Goal: Information Seeking & Learning: Find specific fact

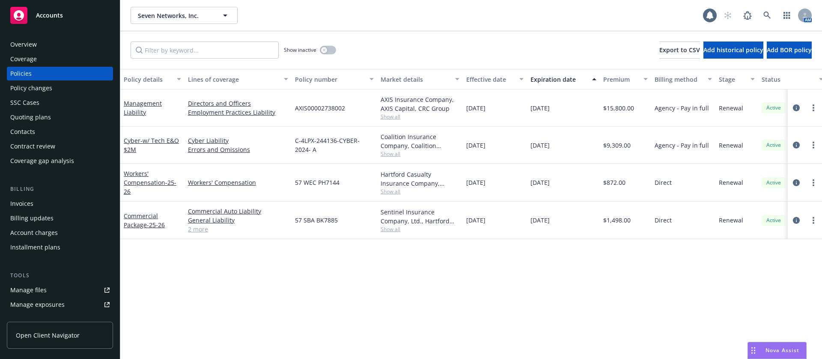
click at [25, 137] on div "Contacts" at bounding box center [22, 132] width 25 height 14
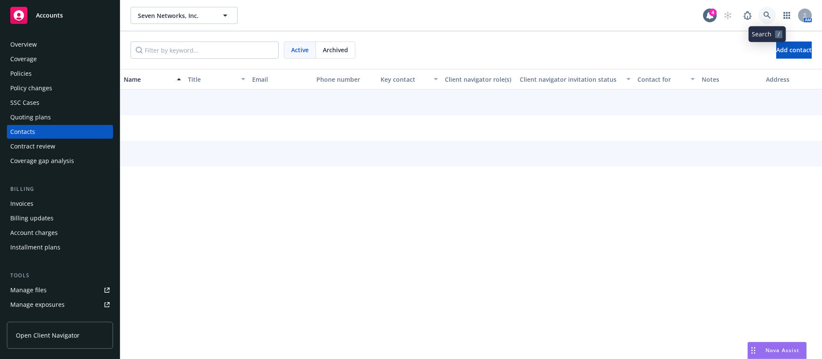
click at [767, 15] on icon at bounding box center [768, 16] width 8 height 8
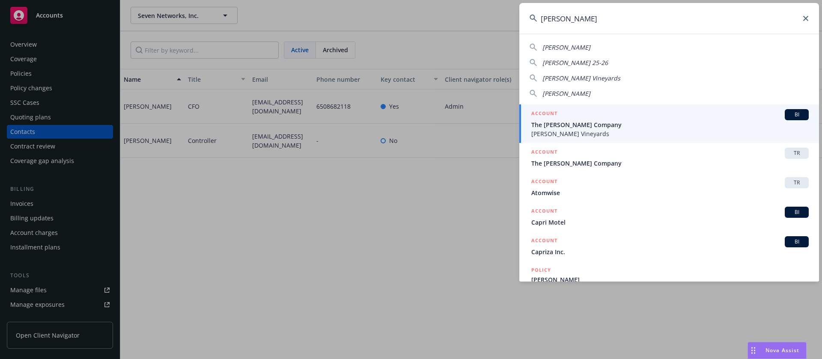
type input "capra"
click at [620, 125] on span "The [PERSON_NAME] Company" at bounding box center [671, 124] width 278 height 9
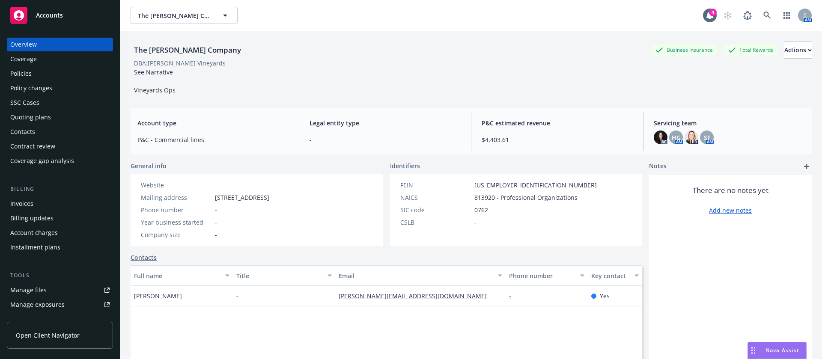
click at [35, 73] on div "Policies" at bounding box center [59, 74] width 99 height 14
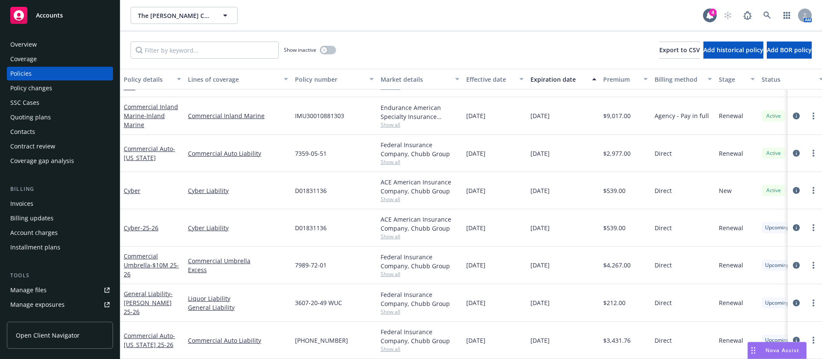
scroll to position [111, 0]
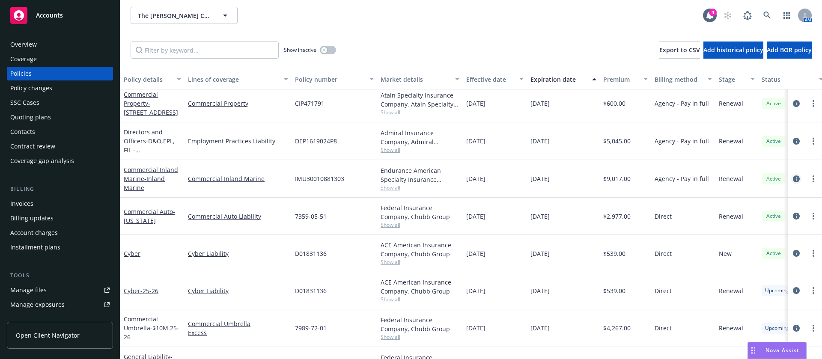
click at [793, 179] on icon "circleInformation" at bounding box center [796, 179] width 7 height 7
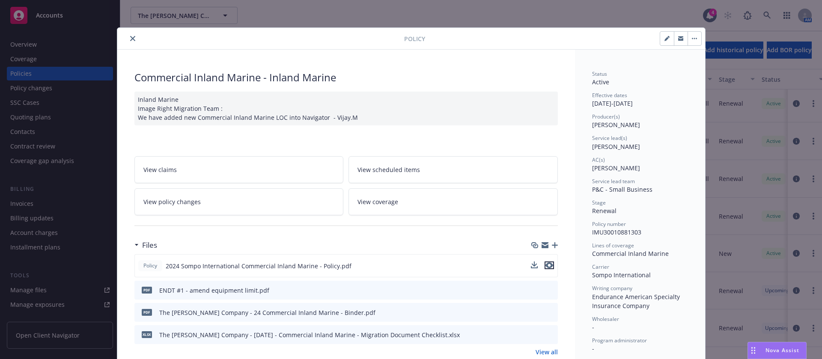
click at [546, 264] on icon "preview file" at bounding box center [550, 266] width 8 height 6
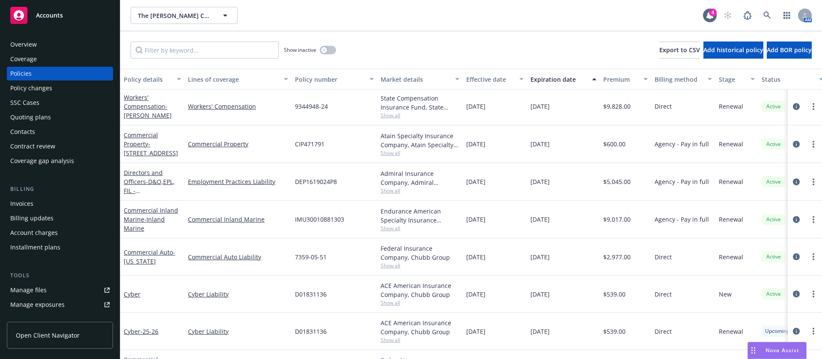
scroll to position [129, 0]
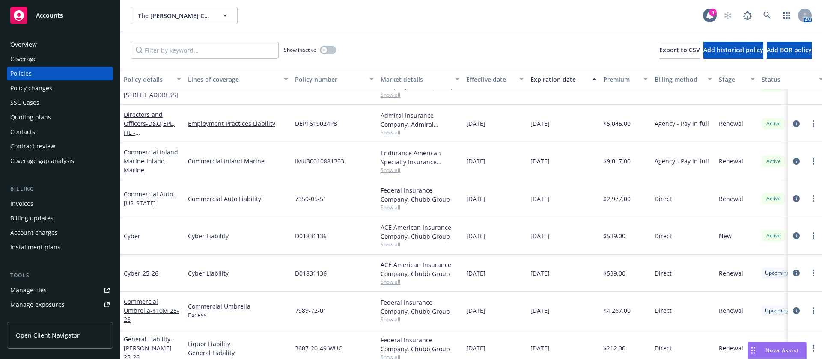
click at [390, 244] on span "Show all" at bounding box center [420, 244] width 79 height 7
click at [793, 198] on icon "circleInformation" at bounding box center [796, 198] width 7 height 7
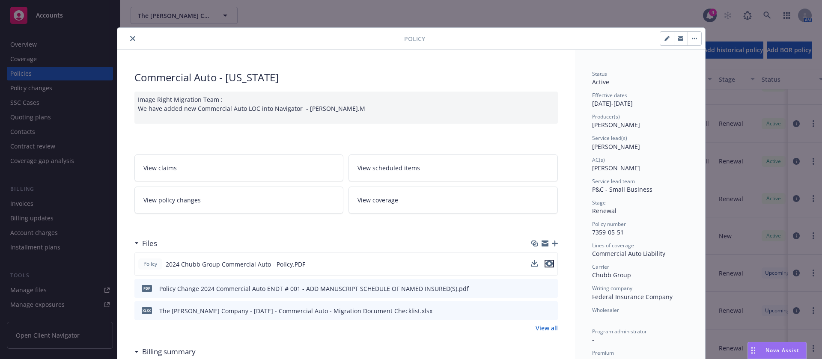
click at [546, 266] on icon "preview file" at bounding box center [550, 264] width 8 height 6
click at [124, 32] on div "Policy" at bounding box center [411, 39] width 588 height 22
click at [130, 38] on icon "close" at bounding box center [132, 38] width 5 height 5
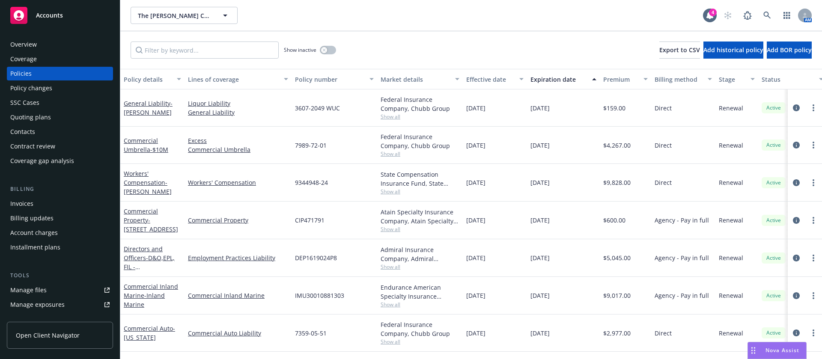
drag, startPoint x: 389, startPoint y: 192, endPoint x: 406, endPoint y: 194, distance: 17.2
click at [389, 192] on span "Show all" at bounding box center [420, 191] width 79 height 7
click at [386, 151] on span "Show all" at bounding box center [420, 153] width 79 height 7
click at [447, 126] on div "Federal Insurance Company, Chubb Group Show all" at bounding box center [420, 108] width 86 height 37
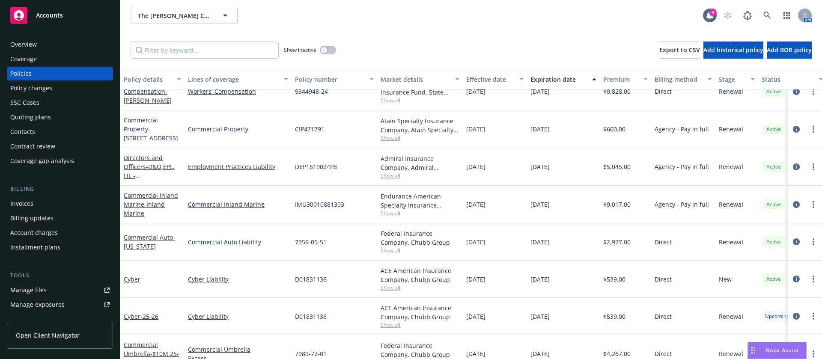
scroll to position [47, 0]
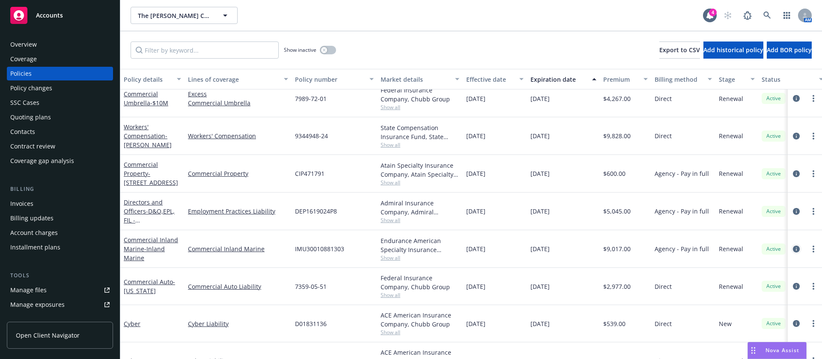
click at [793, 250] on icon "circleInformation" at bounding box center [796, 249] width 7 height 7
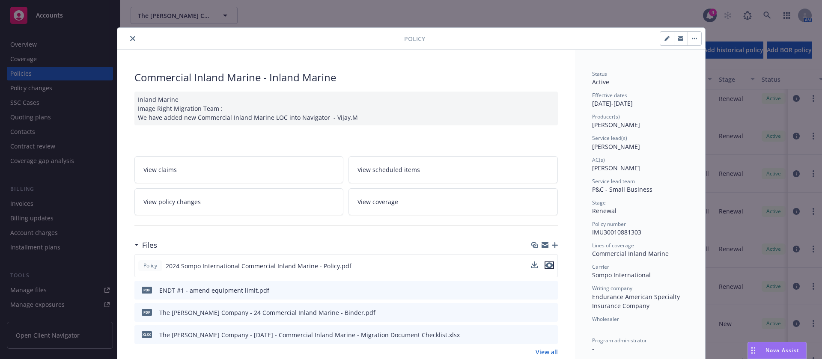
click at [546, 266] on icon "preview file" at bounding box center [550, 266] width 8 height 6
click at [130, 39] on icon "close" at bounding box center [132, 38] width 5 height 5
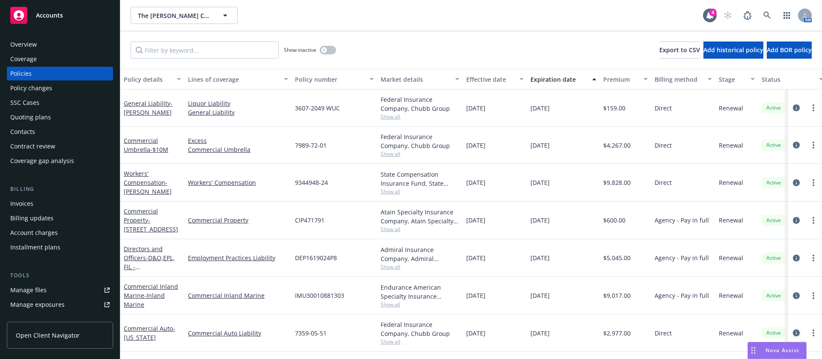
click at [793, 335] on icon "circleInformation" at bounding box center [796, 333] width 7 height 7
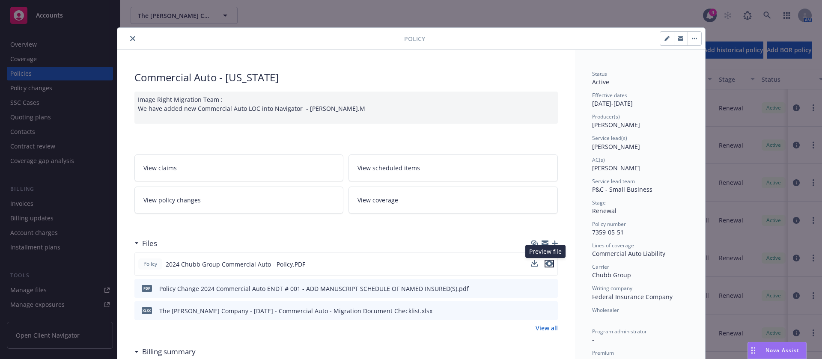
click at [547, 266] on icon "preview file" at bounding box center [550, 264] width 8 height 6
click at [121, 38] on div at bounding box center [263, 38] width 284 height 10
click at [128, 38] on button "close" at bounding box center [133, 38] width 10 height 10
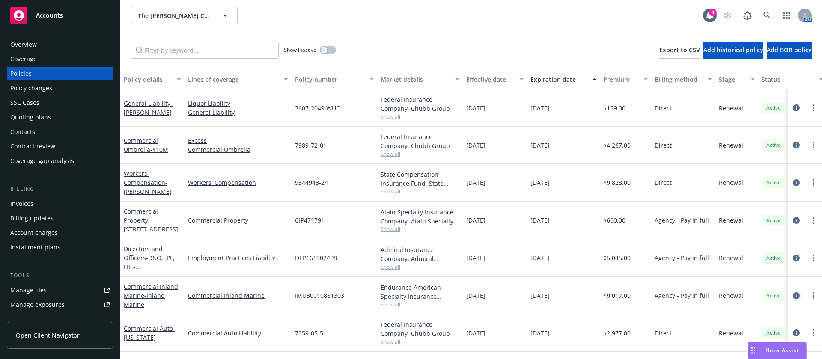
click at [793, 294] on icon "circleInformation" at bounding box center [796, 296] width 7 height 7
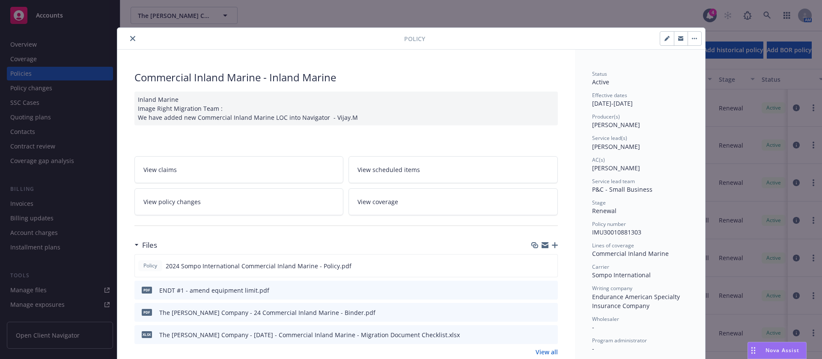
scroll to position [26, 0]
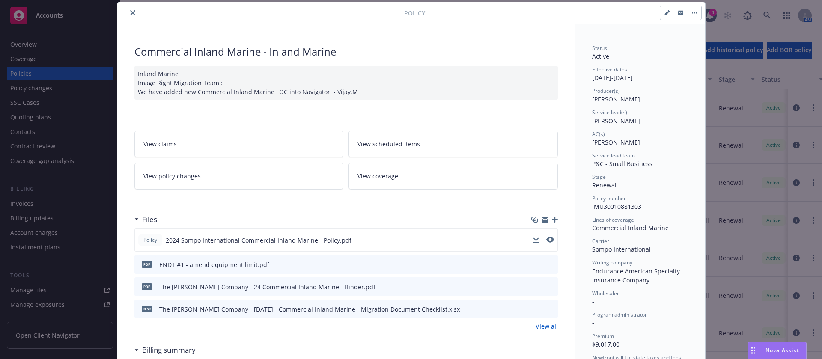
click at [546, 233] on div "Policy 2024 Sompo International Commercial Inland Marine - Policy.pdf" at bounding box center [347, 240] width 424 height 23
click at [550, 240] on div "Policy 2024 Sompo International Commercial Inland Marine - Policy.pdf" at bounding box center [347, 240] width 424 height 23
click at [546, 241] on icon "preview file" at bounding box center [550, 240] width 8 height 6
click at [130, 15] on icon "close" at bounding box center [132, 12] width 5 height 5
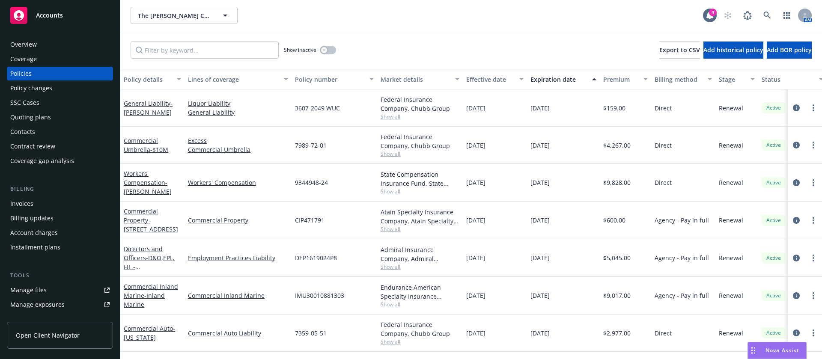
click at [396, 190] on span "Show all" at bounding box center [420, 191] width 79 height 7
click at [312, 182] on span "9344948-24" at bounding box center [311, 182] width 33 height 9
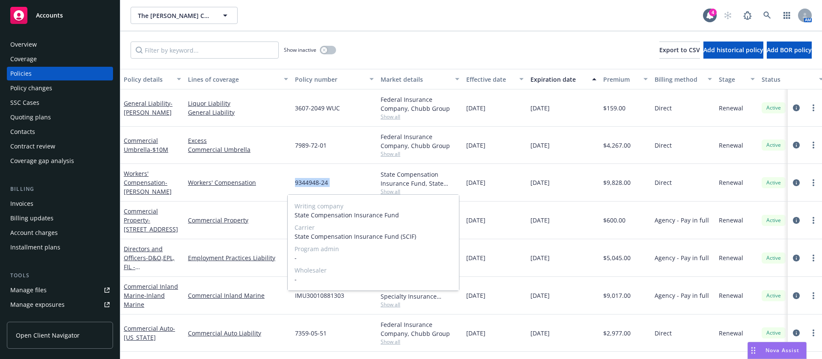
click at [312, 182] on span "9344948-24" at bounding box center [311, 182] width 33 height 9
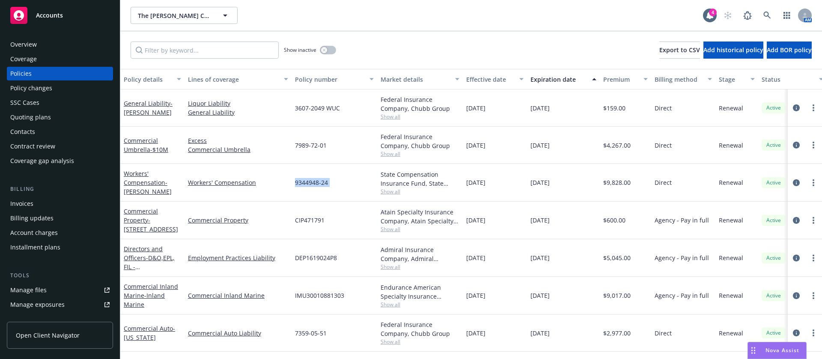
copy span "9344948-24"
click at [29, 45] on div "Overview" at bounding box center [23, 45] width 27 height 14
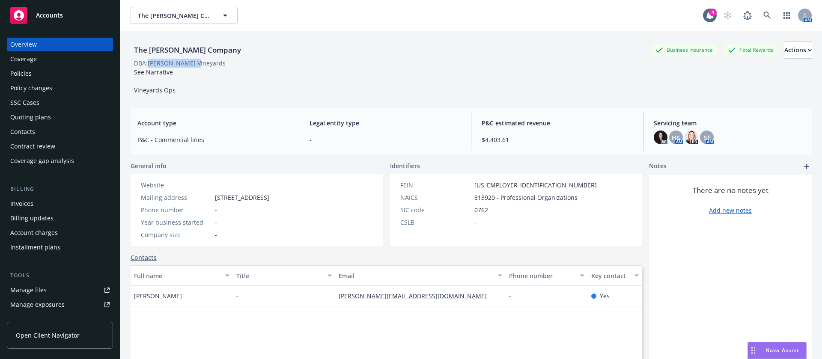
drag, startPoint x: 200, startPoint y: 65, endPoint x: 149, endPoint y: 62, distance: 51.0
click at [149, 62] on div "DBA: [PERSON_NAME] Vineyards" at bounding box center [472, 63] width 682 height 9
copy div "[PERSON_NAME] Vineyards"
click at [30, 70] on div "Policies" at bounding box center [20, 74] width 21 height 14
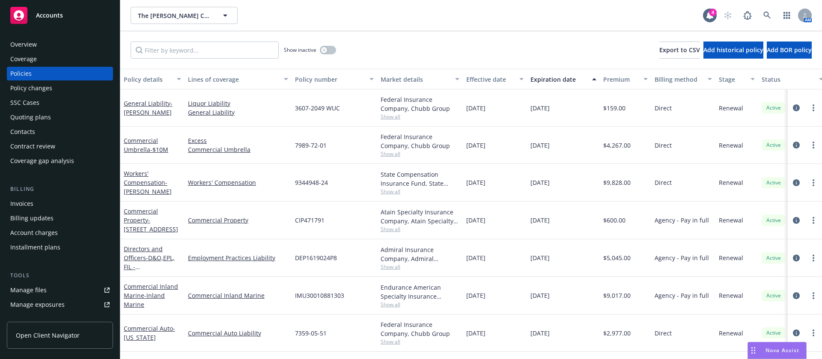
click at [390, 191] on span "Show all" at bounding box center [420, 191] width 79 height 7
click at [311, 179] on span "9344948-24" at bounding box center [311, 182] width 33 height 9
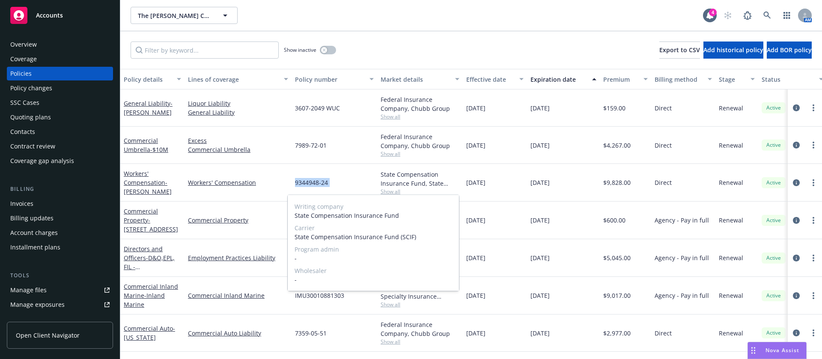
click at [311, 179] on span "9344948-24" at bounding box center [311, 182] width 33 height 9
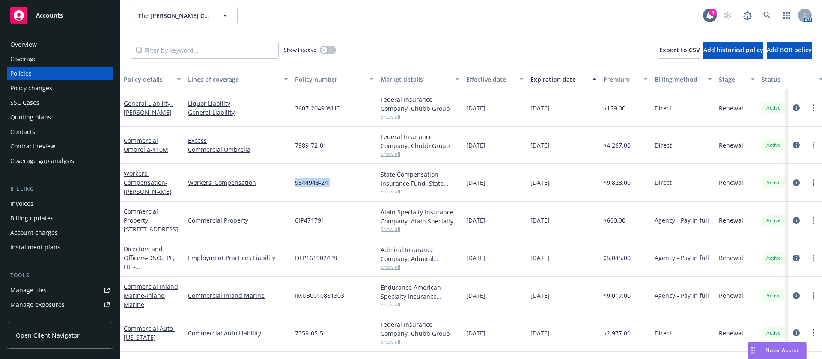
copy span "9344948-24"
click at [793, 182] on icon "circleInformation" at bounding box center [796, 182] width 7 height 7
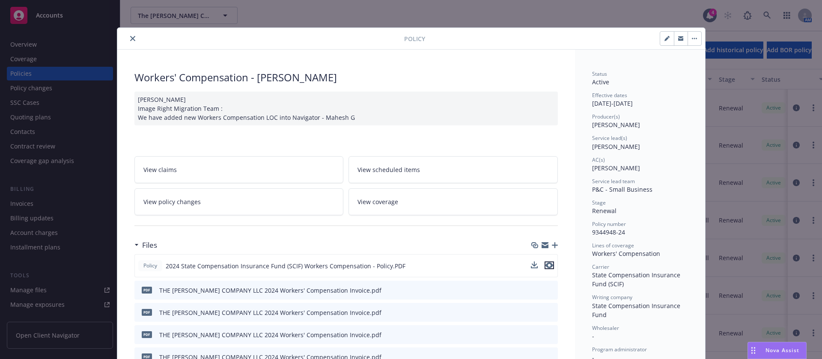
click at [547, 265] on icon "preview file" at bounding box center [550, 266] width 8 height 6
click at [130, 38] on icon "close" at bounding box center [132, 38] width 5 height 5
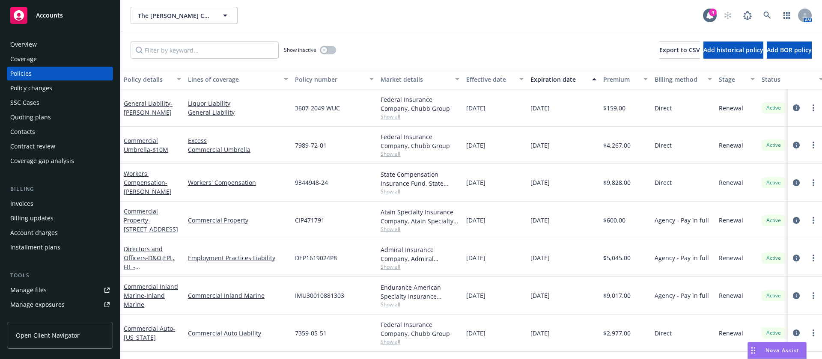
click at [387, 115] on span "Show all" at bounding box center [420, 116] width 79 height 7
click at [313, 108] on span "3607-2049 WUC" at bounding box center [317, 108] width 45 height 9
click at [385, 194] on span "Show all" at bounding box center [420, 191] width 79 height 7
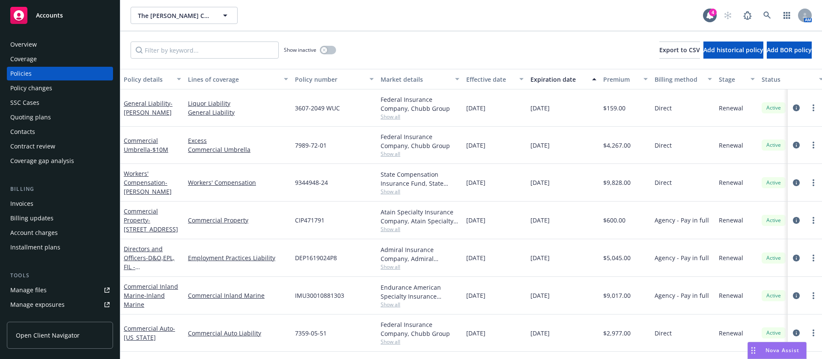
click at [220, 308] on div "Commercial Inland Marine" at bounding box center [238, 296] width 107 height 38
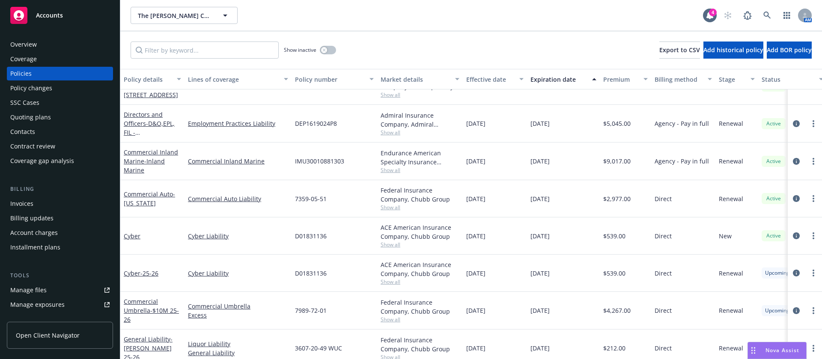
scroll to position [64, 0]
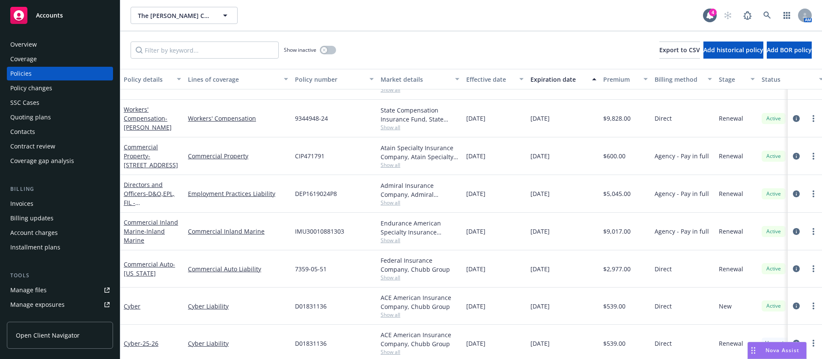
click at [391, 164] on span "Show all" at bounding box center [420, 164] width 79 height 7
click at [470, 199] on div "[DATE]" at bounding box center [495, 194] width 64 height 38
click at [389, 201] on span "Show all" at bounding box center [420, 202] width 79 height 7
click at [351, 188] on div "DEP1619024P8" at bounding box center [335, 194] width 86 height 38
click at [383, 316] on span "Show all" at bounding box center [420, 314] width 79 height 7
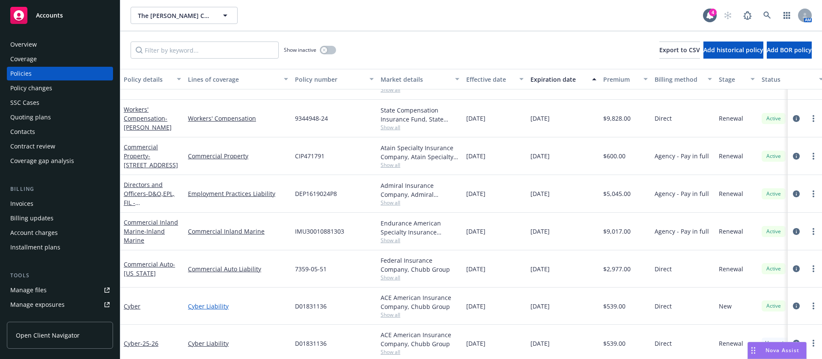
click at [254, 307] on link "Cyber Liability" at bounding box center [238, 306] width 100 height 9
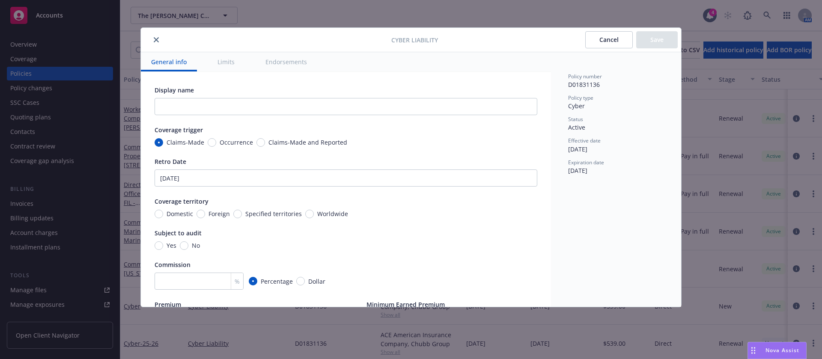
click at [158, 37] on icon "close" at bounding box center [156, 39] width 5 height 5
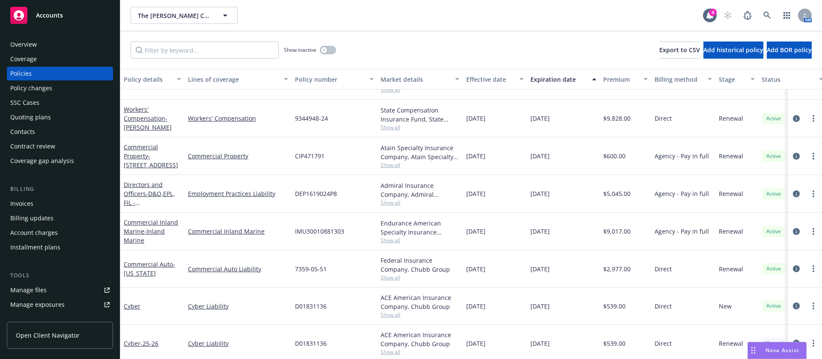
click at [312, 307] on span "D01831136" at bounding box center [311, 306] width 32 height 9
copy span "D01831136"
click at [793, 306] on icon "circleInformation" at bounding box center [796, 306] width 7 height 7
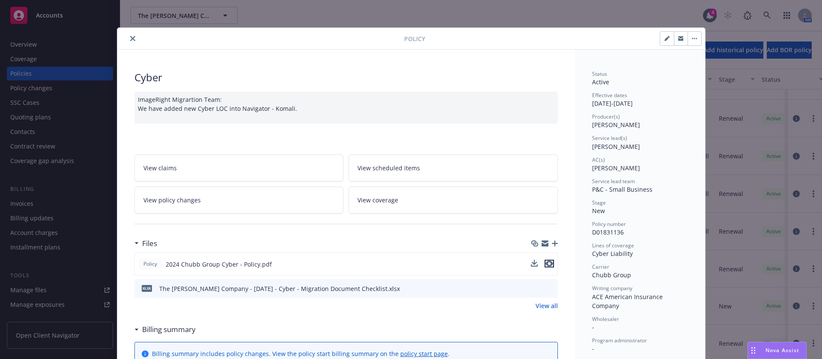
click at [546, 263] on icon "preview file" at bounding box center [550, 264] width 8 height 6
drag, startPoint x: 588, startPoint y: 299, endPoint x: 613, endPoint y: 309, distance: 27.0
click at [613, 309] on span "ACE American Insurance Company" at bounding box center [628, 301] width 72 height 17
click at [130, 37] on icon "close" at bounding box center [132, 38] width 5 height 5
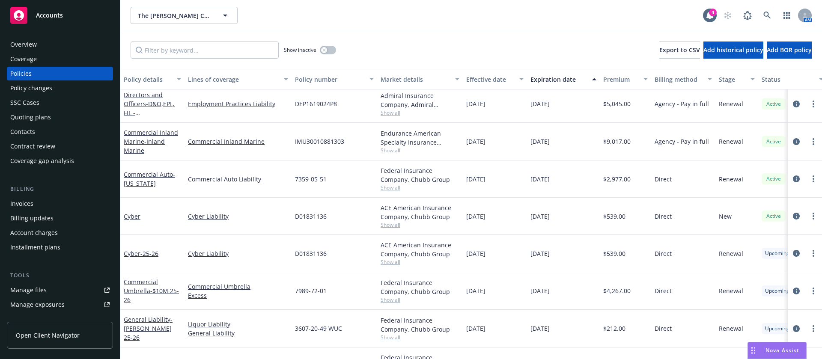
scroll to position [151, 0]
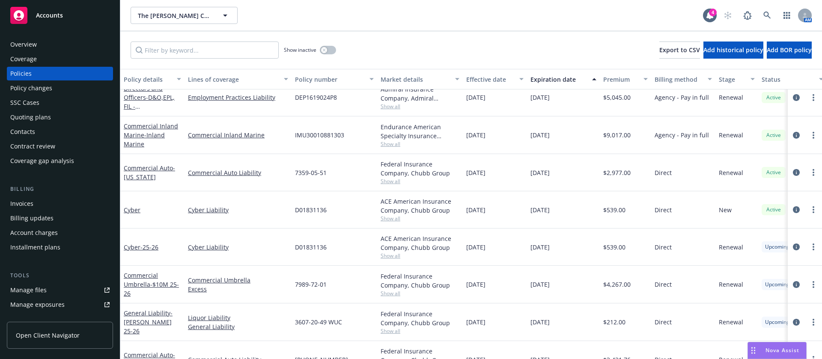
click at [399, 259] on span "Show all" at bounding box center [420, 255] width 79 height 7
click at [793, 247] on icon "circleInformation" at bounding box center [796, 247] width 7 height 7
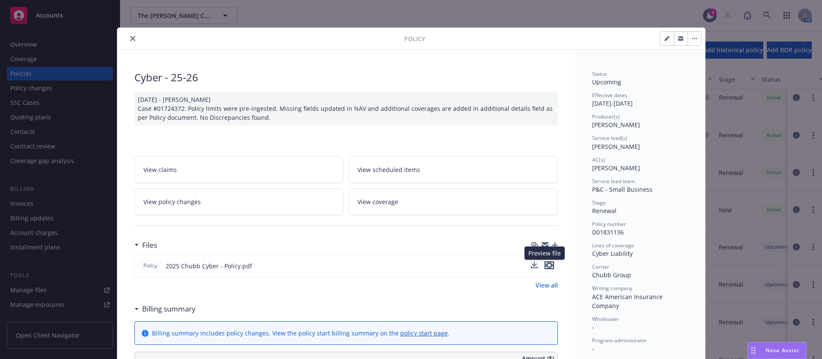
click at [546, 266] on icon "preview file" at bounding box center [550, 266] width 8 height 6
click at [128, 36] on button "close" at bounding box center [133, 38] width 10 height 10
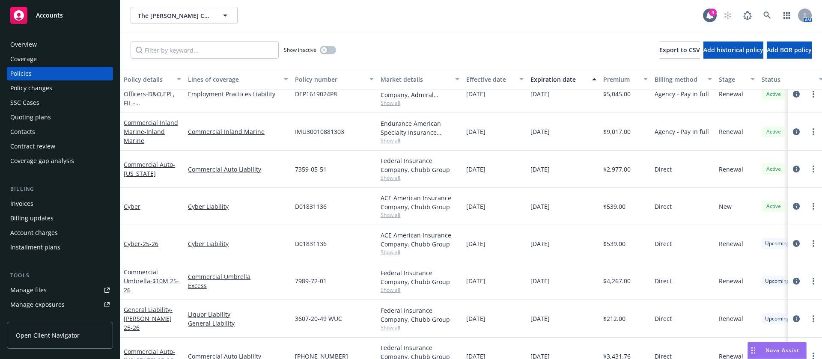
scroll to position [175, 0]
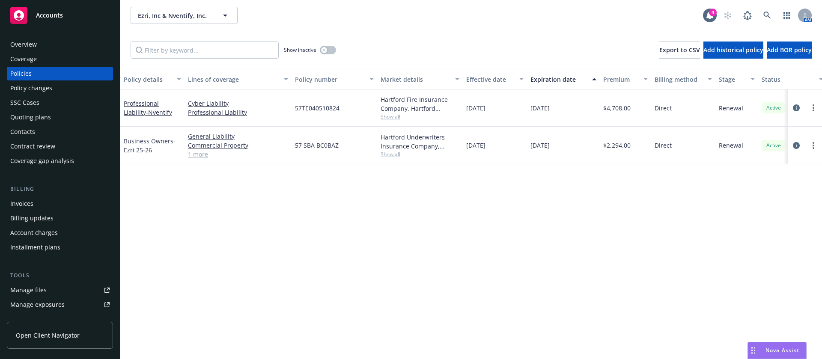
click at [42, 47] on div "Overview" at bounding box center [59, 45] width 99 height 14
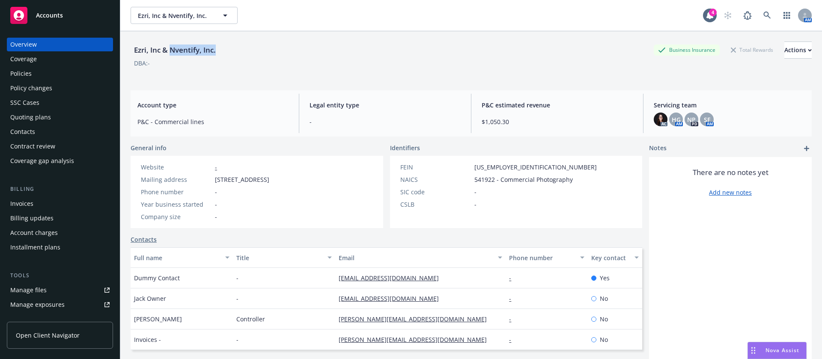
drag, startPoint x: 217, startPoint y: 49, endPoint x: 171, endPoint y: 49, distance: 45.4
click at [171, 49] on div "Ezri, Inc & Nventify, Inc." at bounding box center [175, 50] width 89 height 11
copy div "Nventify, Inc."
click at [27, 78] on div "Policies" at bounding box center [20, 74] width 21 height 14
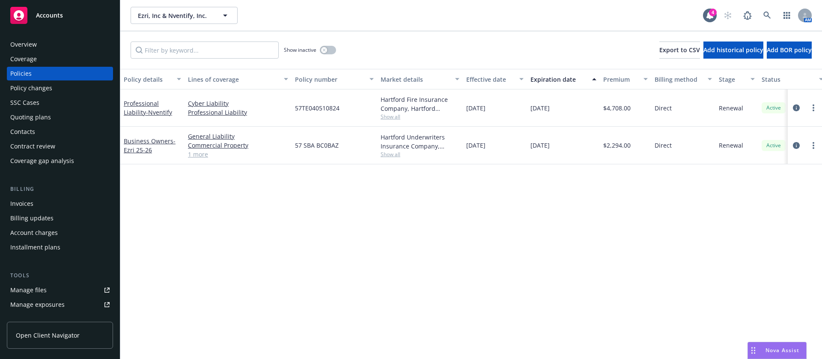
click at [325, 107] on span "57TE040510824" at bounding box center [317, 108] width 45 height 9
click at [325, 108] on span "57TE040510824" at bounding box center [317, 108] width 45 height 9
copy span "57TE040510824"
click at [384, 157] on span "Show all" at bounding box center [420, 154] width 79 height 7
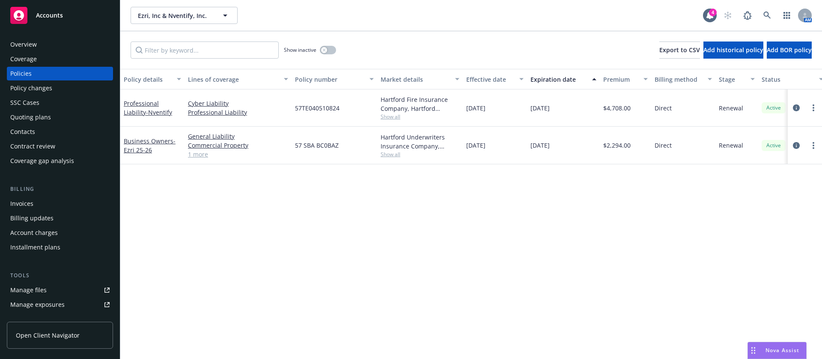
click at [318, 144] on span "57 SBA BC0BAZ" at bounding box center [317, 145] width 44 height 9
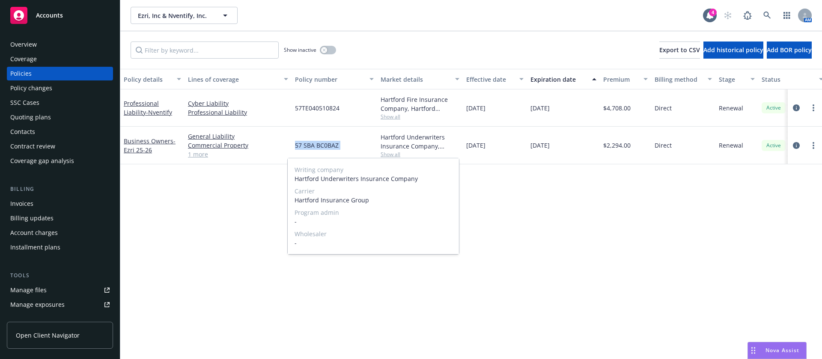
click at [318, 144] on span "57 SBA BC0BAZ" at bounding box center [317, 145] width 44 height 9
copy span "57 SBA BC0BAZ"
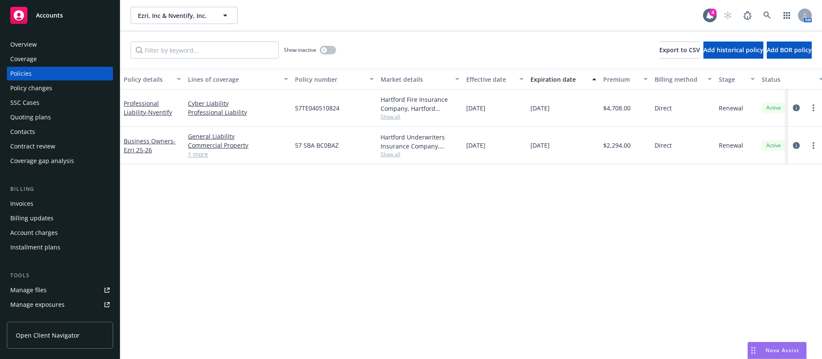
click at [318, 101] on div "57TE040510824" at bounding box center [335, 108] width 86 height 37
click at [320, 106] on span "57TE040510824" at bounding box center [317, 108] width 45 height 9
copy span "57TE040510824"
